Goal: Task Accomplishment & Management: Manage account settings

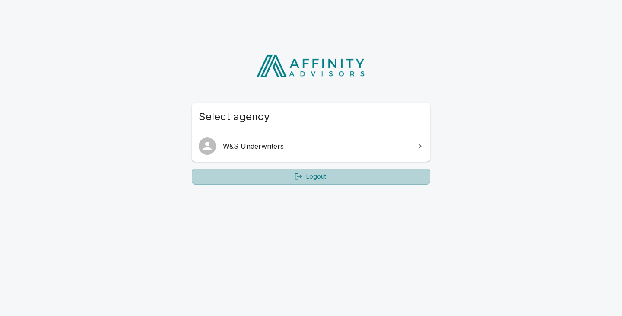
click at [314, 176] on link "Logout" at bounding box center [311, 176] width 238 height 16
click at [315, 176] on link "Logout" at bounding box center [311, 176] width 238 height 16
